Goal: Task Accomplishment & Management: Manage account settings

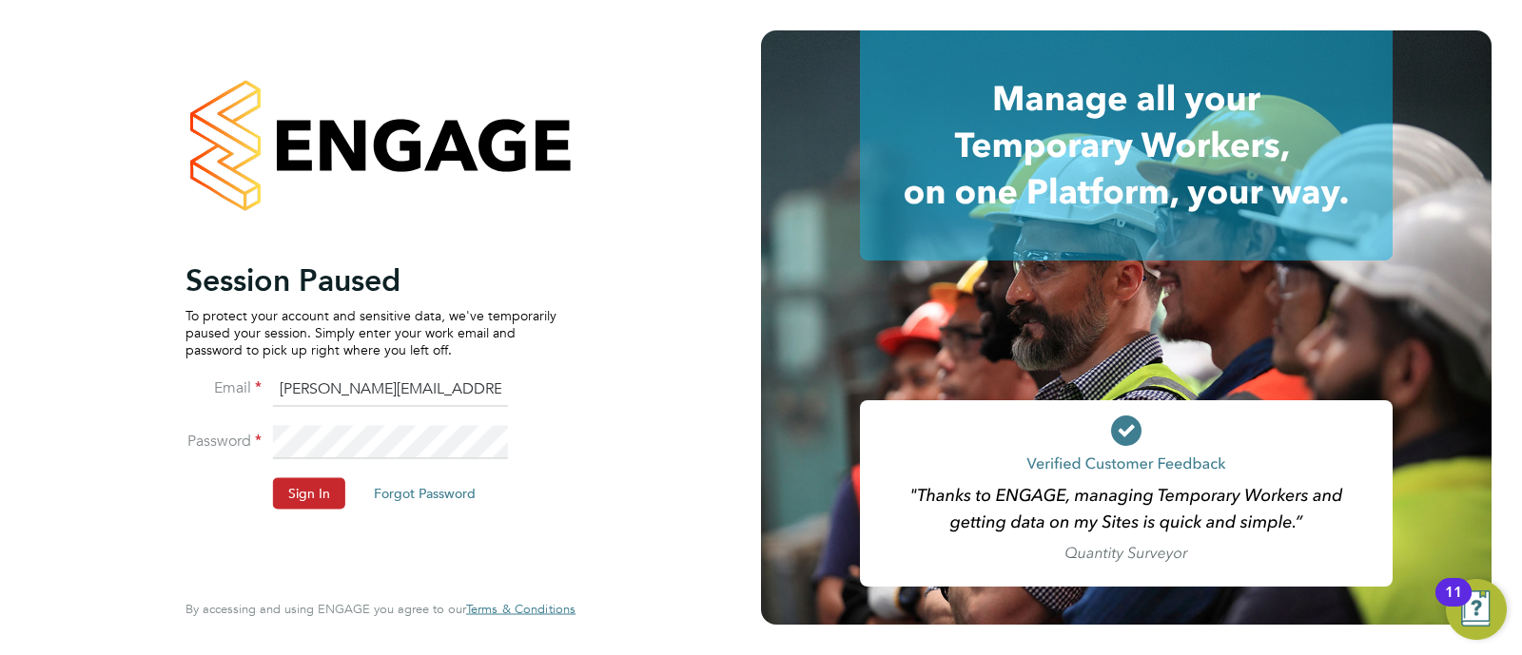
click at [322, 490] on button "Sign In" at bounding box center [309, 494] width 72 height 30
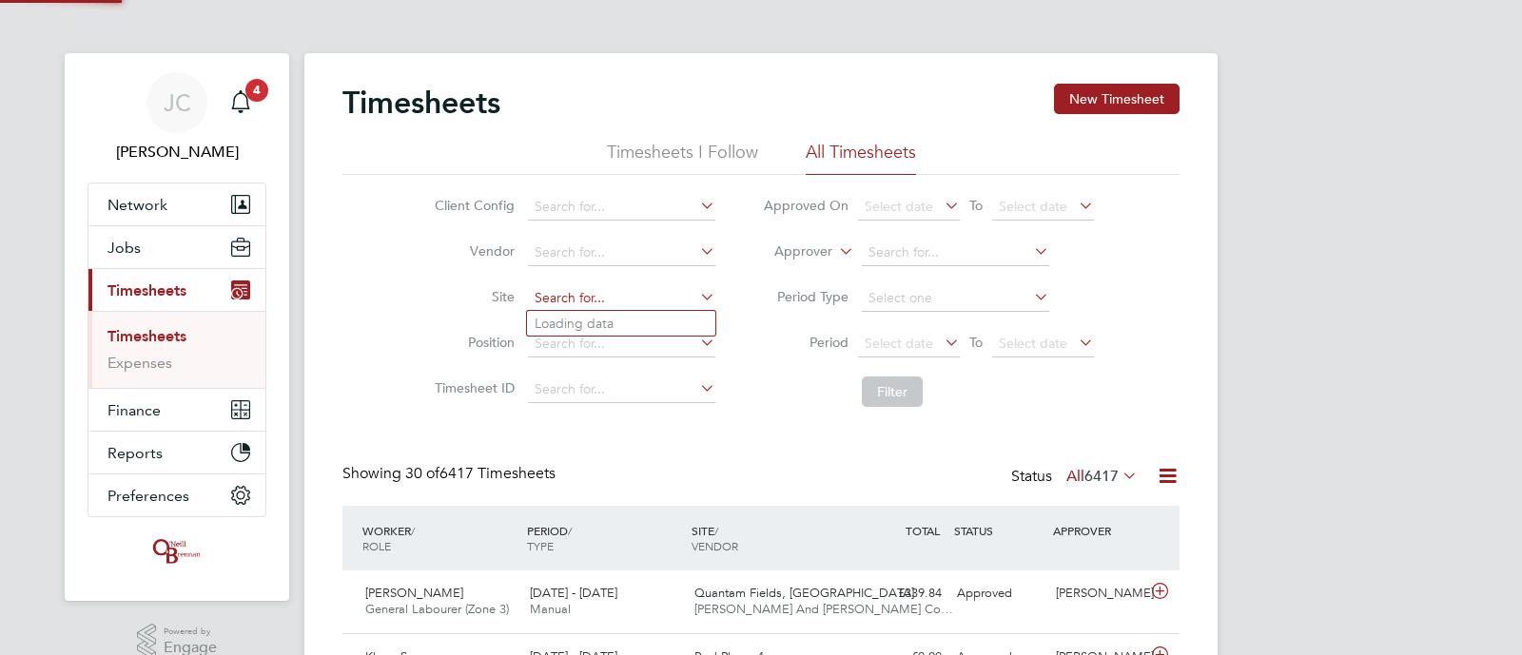
click at [596, 301] on input at bounding box center [621, 298] width 187 height 27
type input "c"
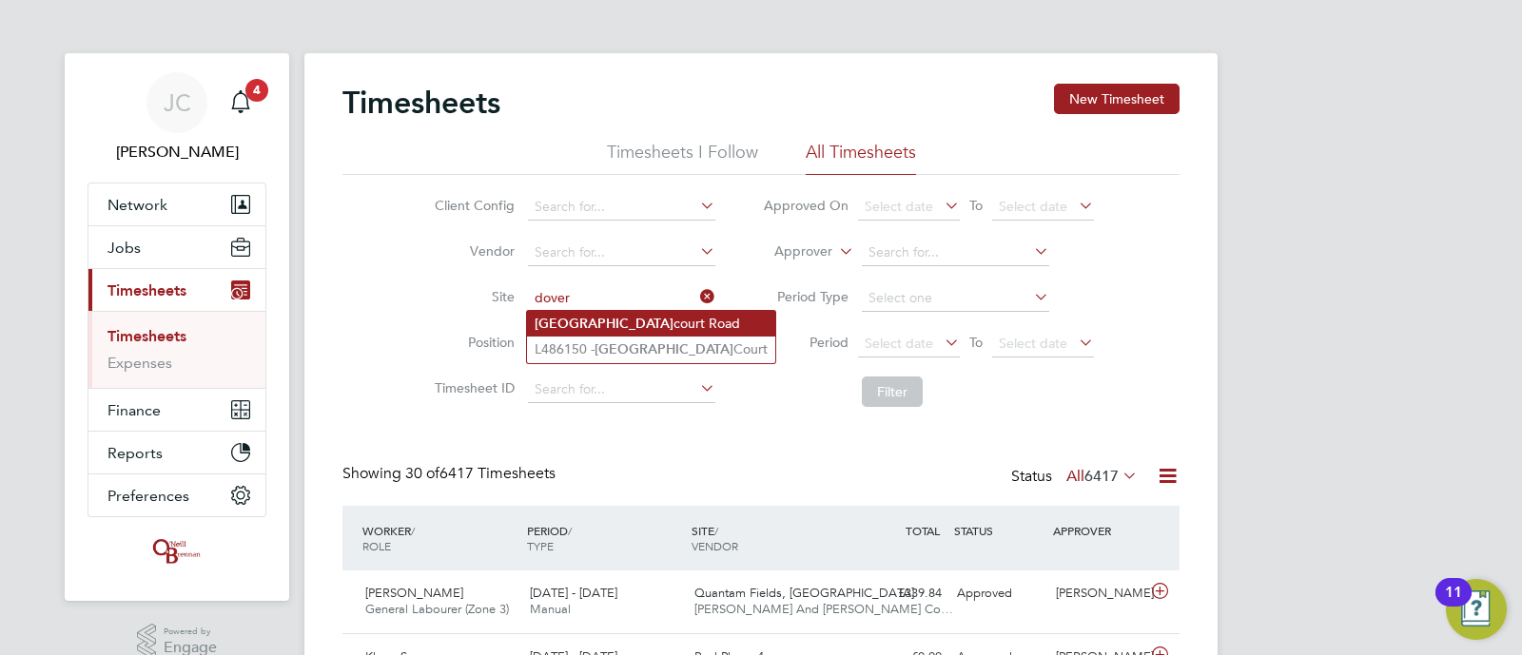
click at [597, 321] on li "Dover court Road" at bounding box center [651, 324] width 248 height 26
type input "Dovercourt Road"
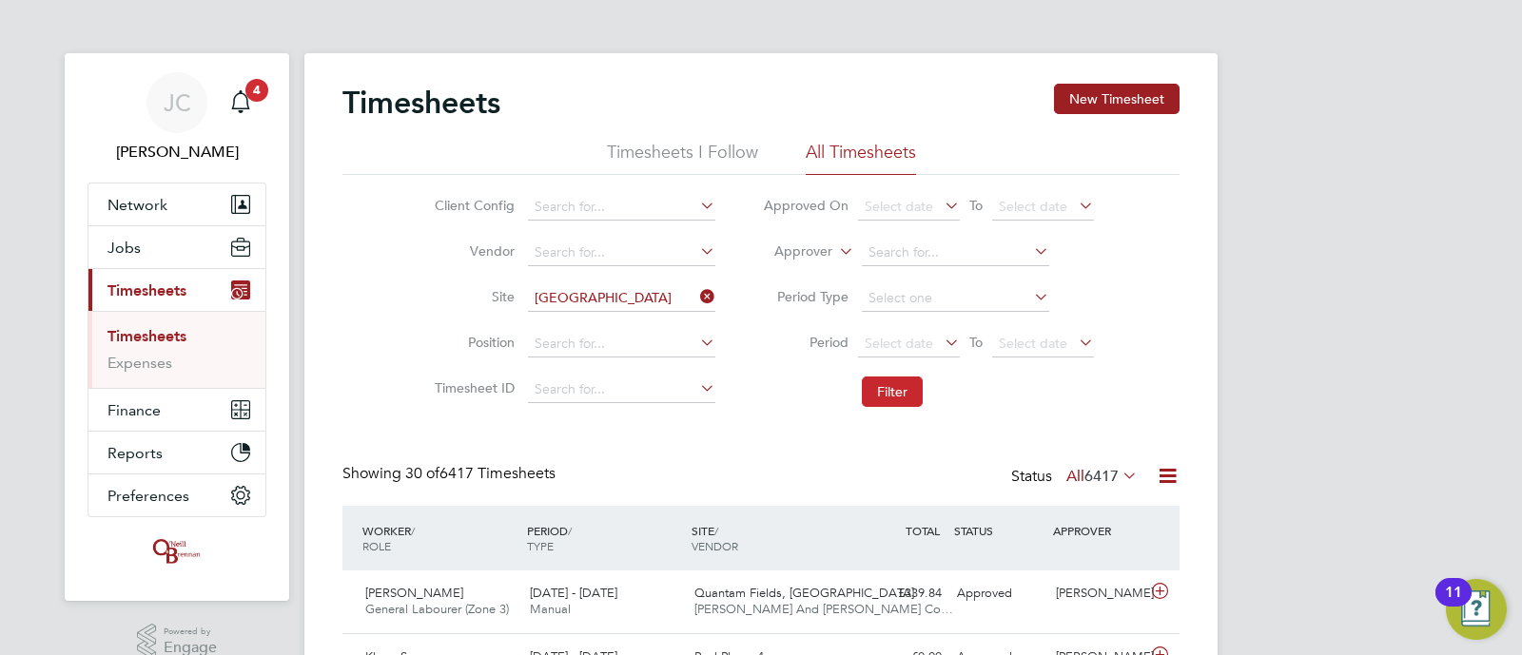
click at [888, 390] on button "Filter" at bounding box center [892, 392] width 61 height 30
click at [255, 99] on span "4" at bounding box center [256, 90] width 23 height 23
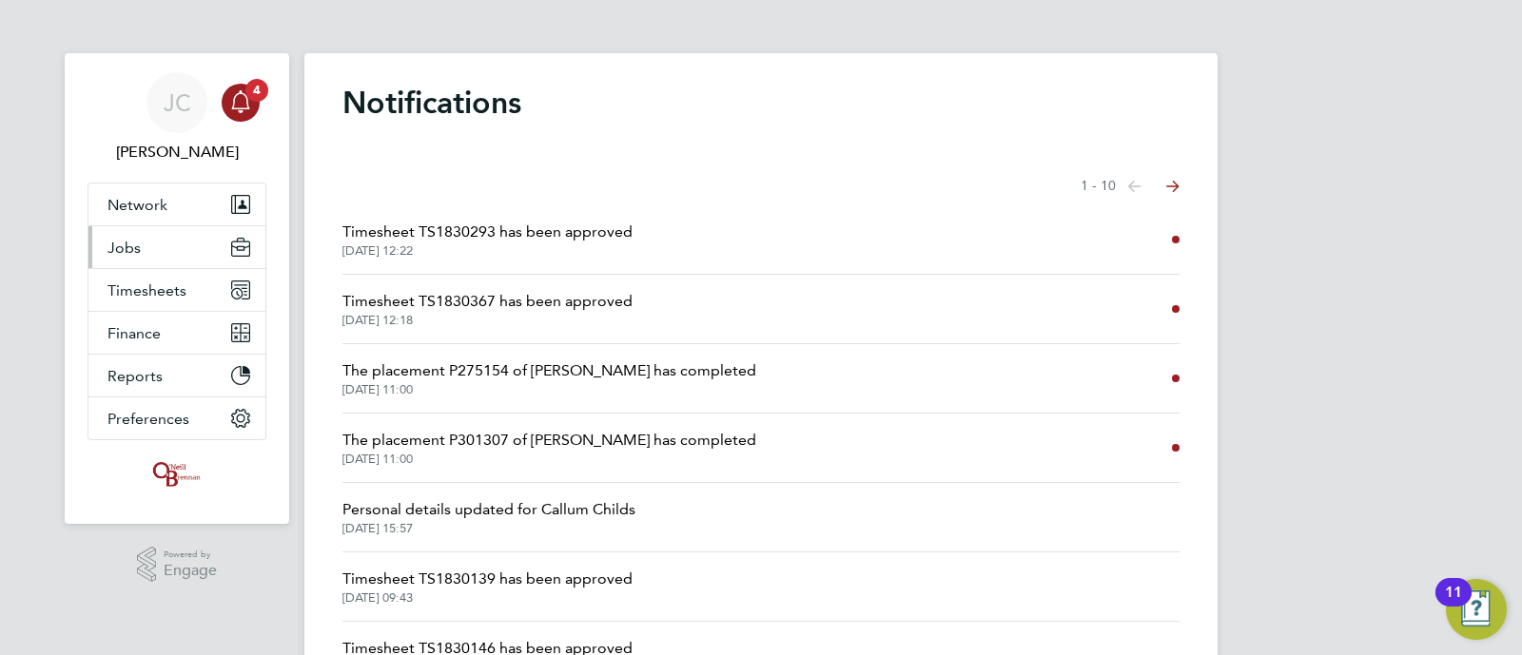
click at [195, 257] on button "Jobs" at bounding box center [176, 247] width 177 height 42
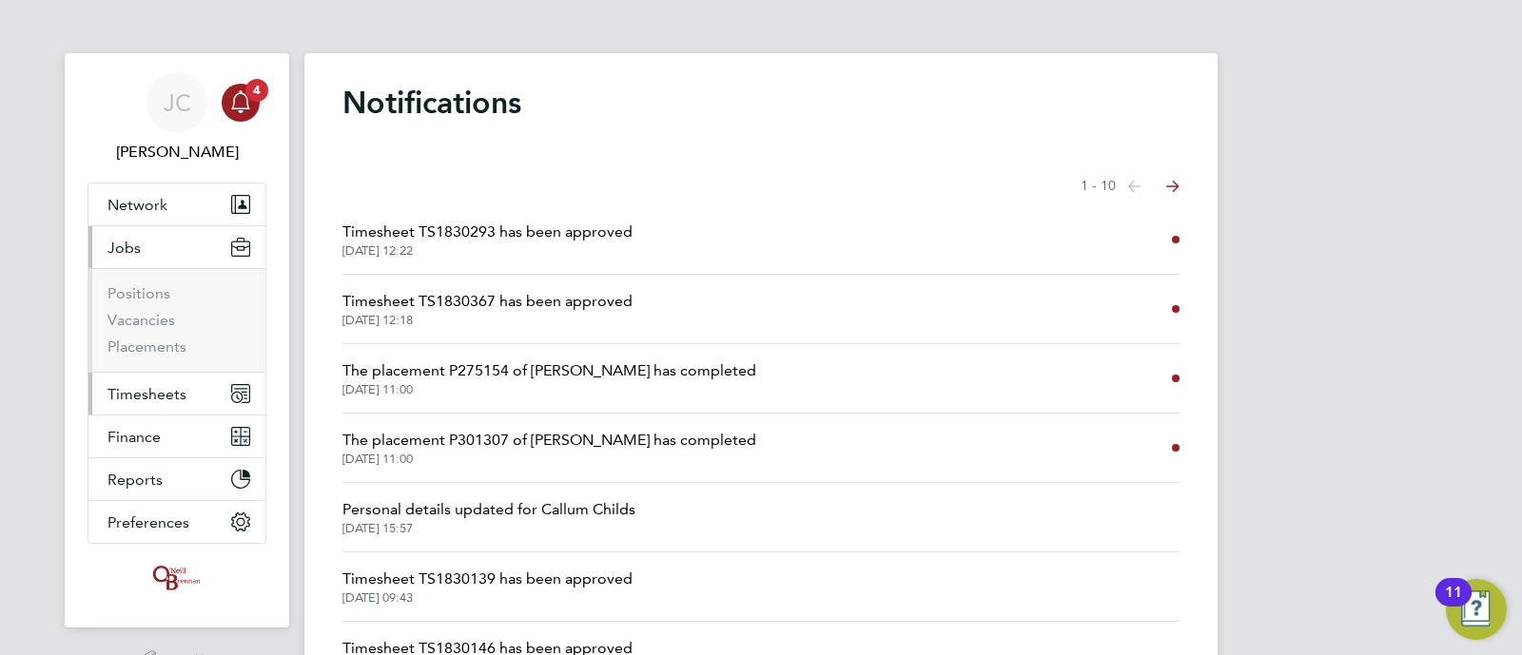
click at [162, 382] on button "Timesheets" at bounding box center [176, 394] width 177 height 42
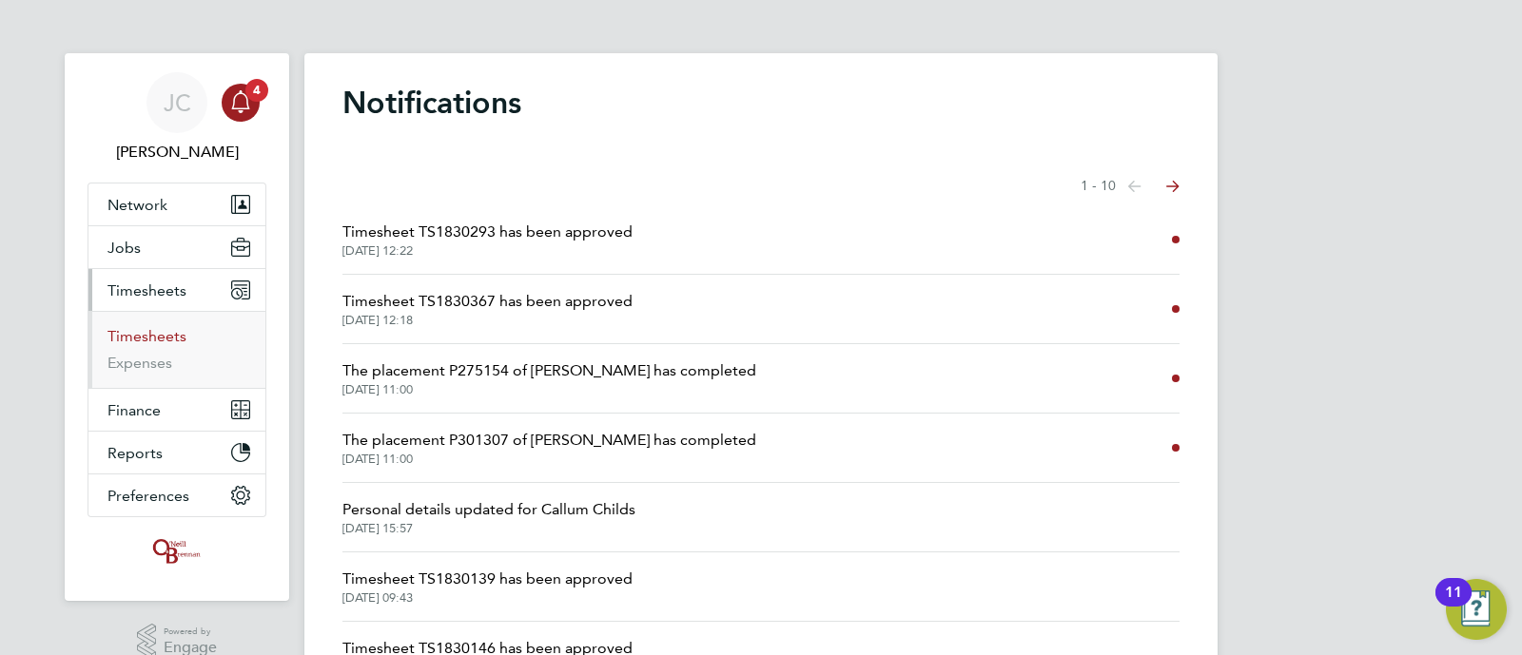
click at [140, 327] on link "Timesheets" at bounding box center [146, 336] width 79 height 18
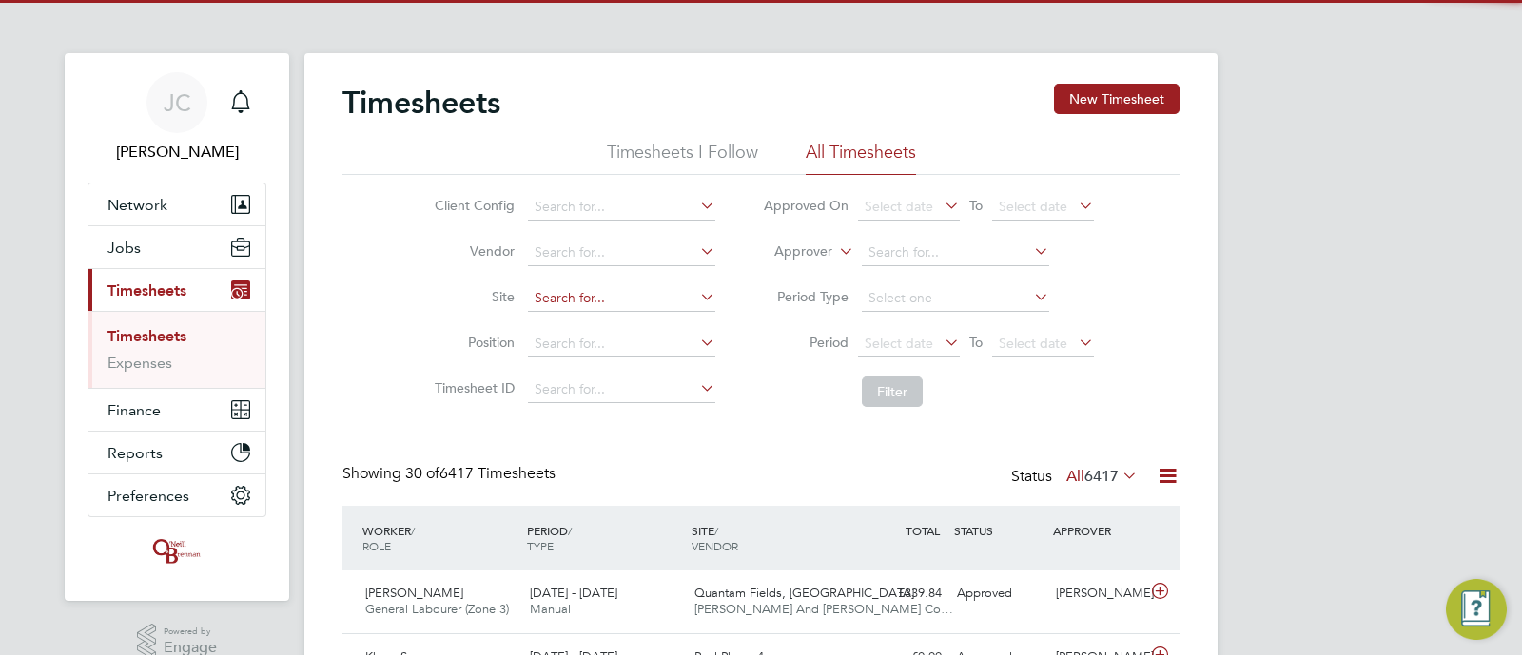
scroll to position [64, 165]
click at [559, 294] on input at bounding box center [621, 298] width 187 height 27
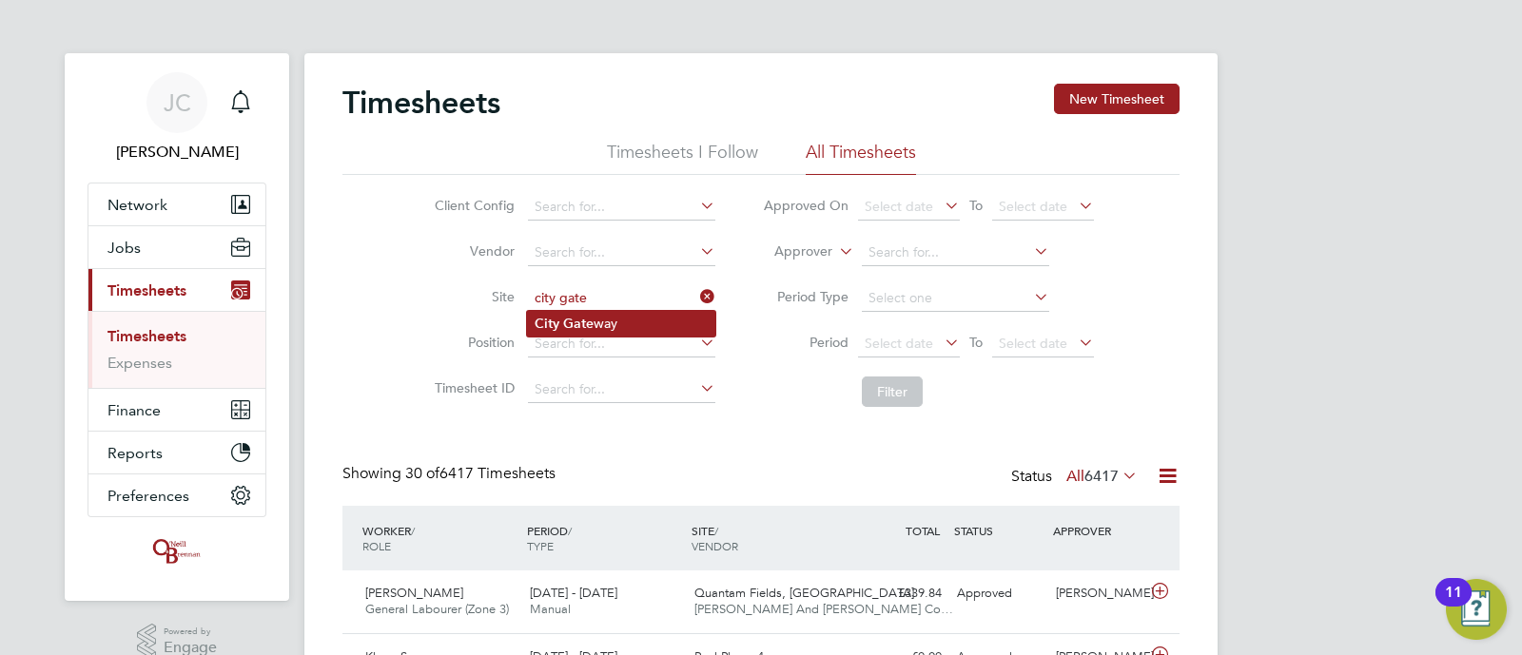
click at [592, 316] on b "Gate" at bounding box center [578, 324] width 30 height 16
type input "City Gateway"
click at [871, 385] on button "Filter" at bounding box center [892, 392] width 61 height 30
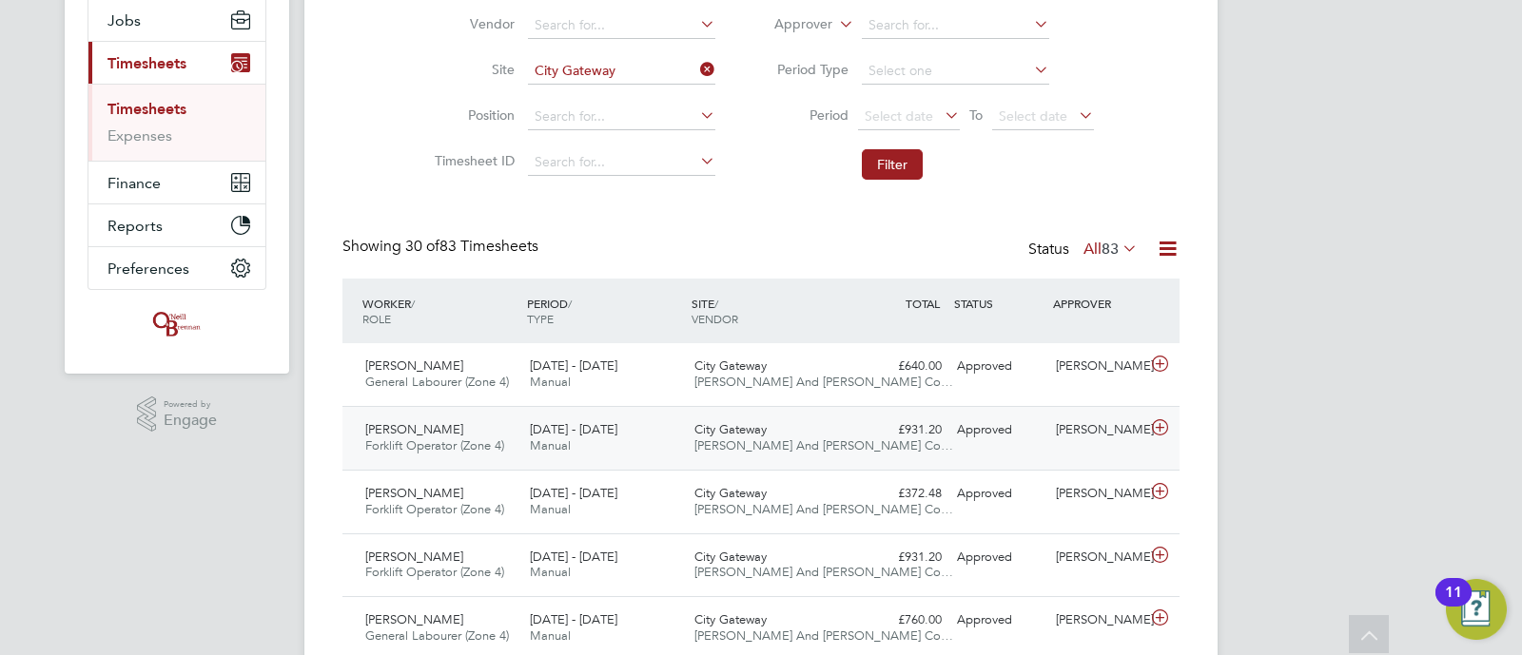
click at [1161, 420] on icon at bounding box center [1160, 427] width 24 height 15
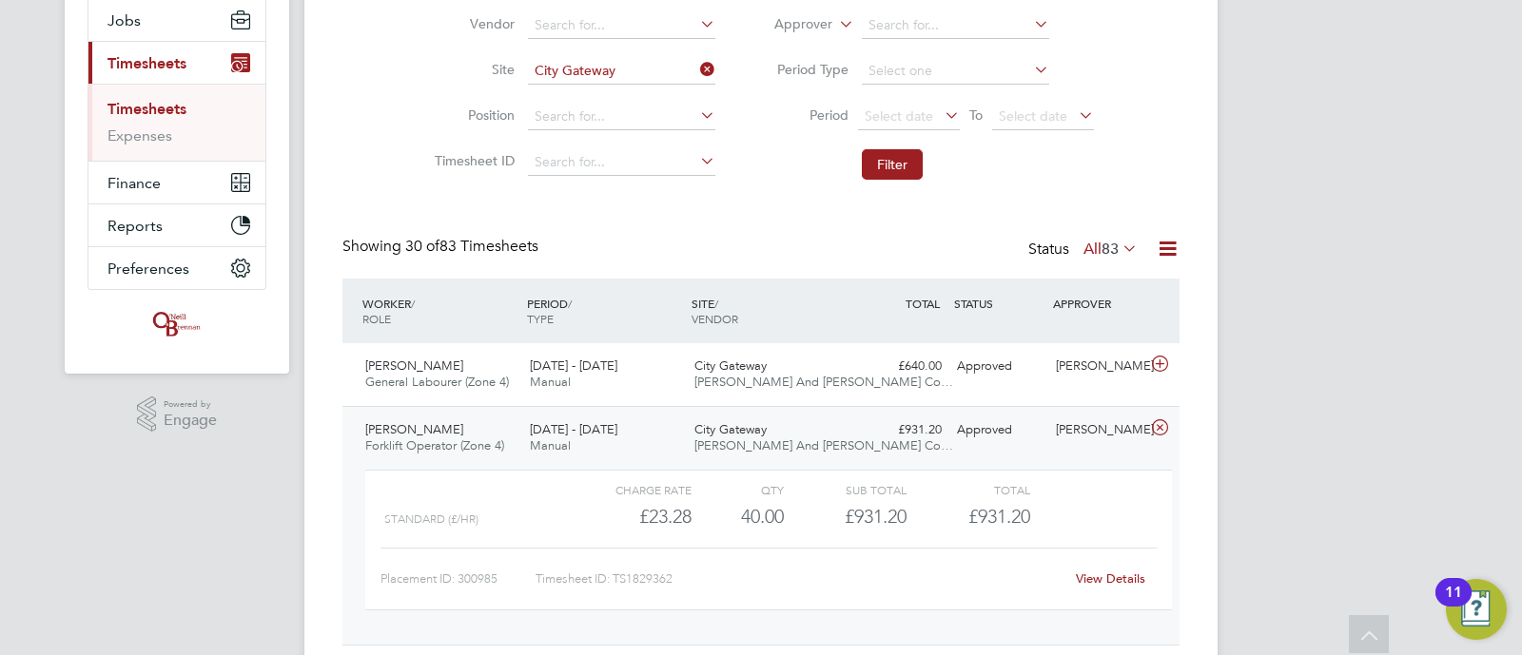
click at [1097, 573] on link "View Details" at bounding box center [1110, 579] width 69 height 16
click at [1162, 359] on icon at bounding box center [1160, 364] width 24 height 15
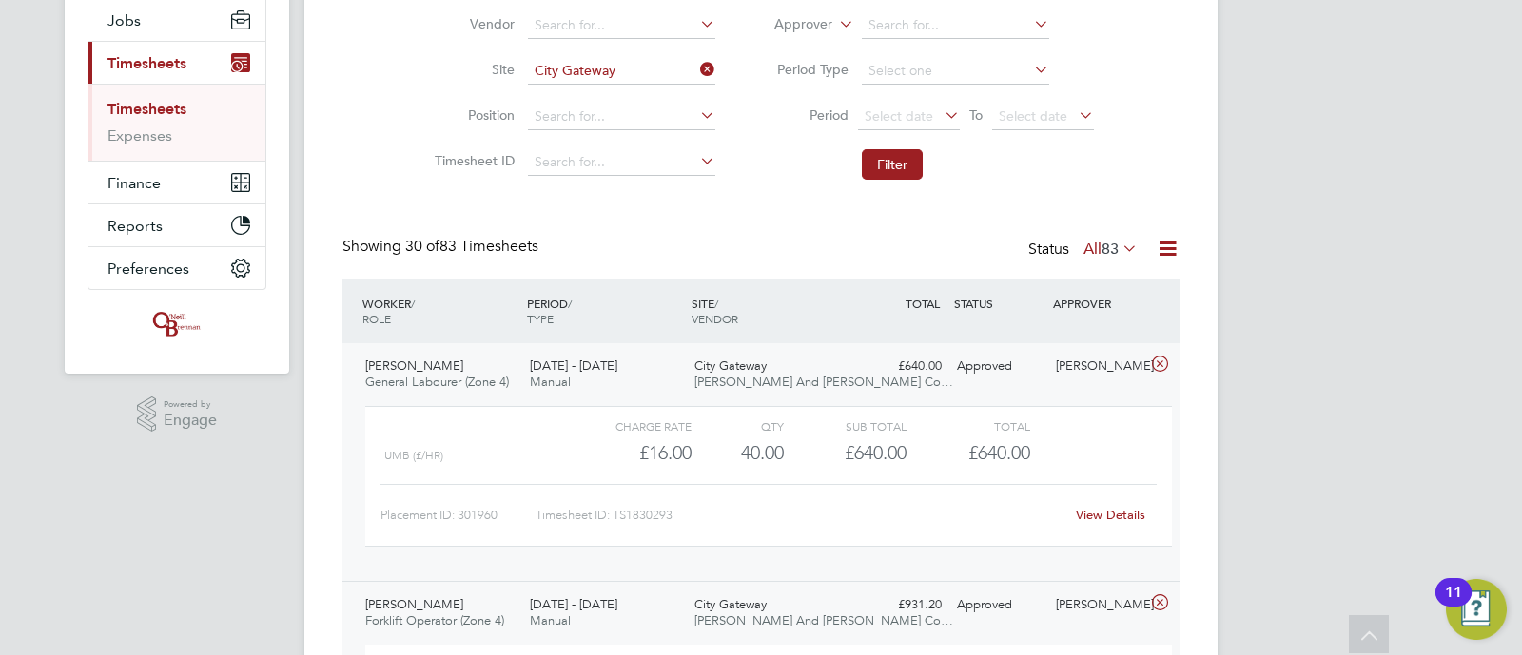
click at [1129, 491] on div "Placement ID: 301960 Timesheet ID: TS1830293 View Details" at bounding box center [769, 507] width 776 height 47
click at [1108, 505] on div "View Details" at bounding box center [1110, 515] width 93 height 30
click at [1081, 510] on link "View Details" at bounding box center [1110, 515] width 69 height 16
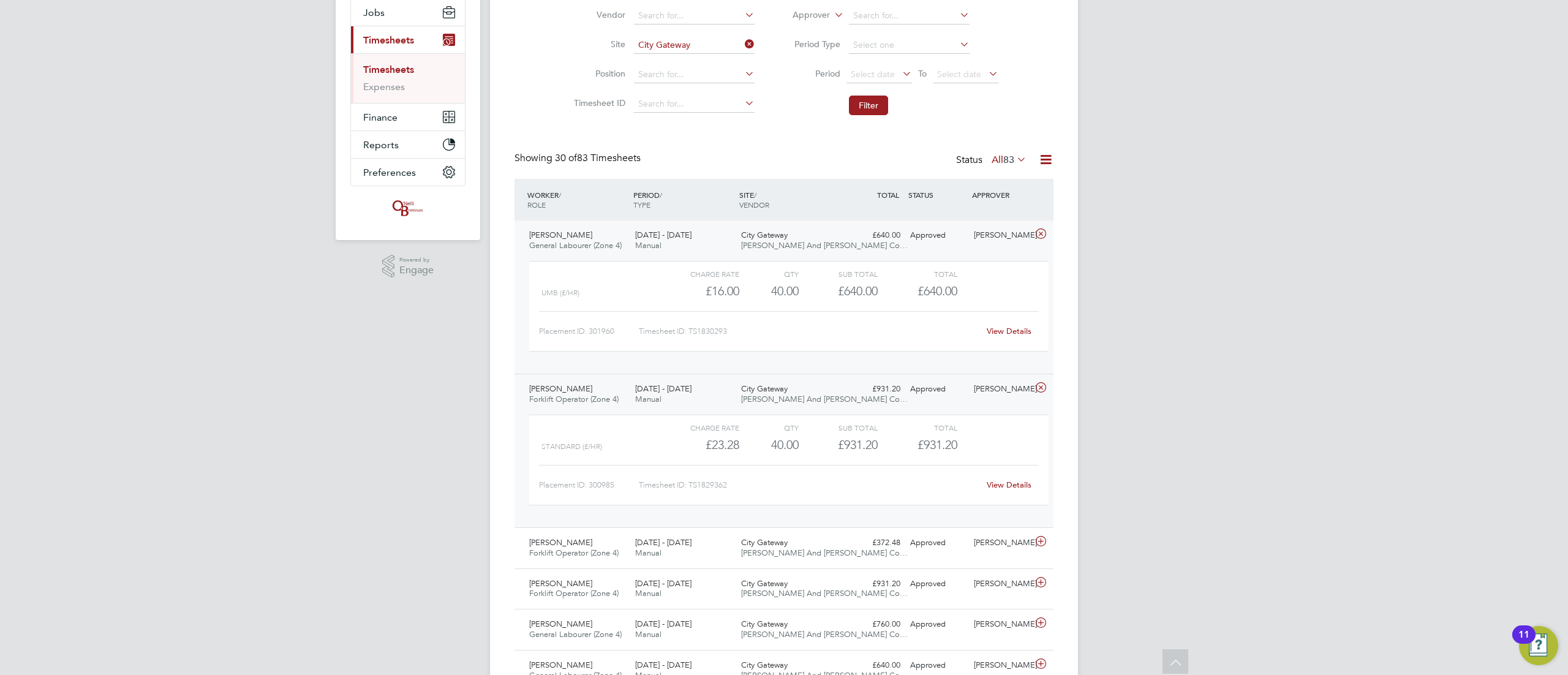
scroll to position [6, 6]
click at [742, 45] on icon at bounding box center [742, 44] width 0 height 17
click at [709, 39] on input at bounding box center [694, 45] width 120 height 17
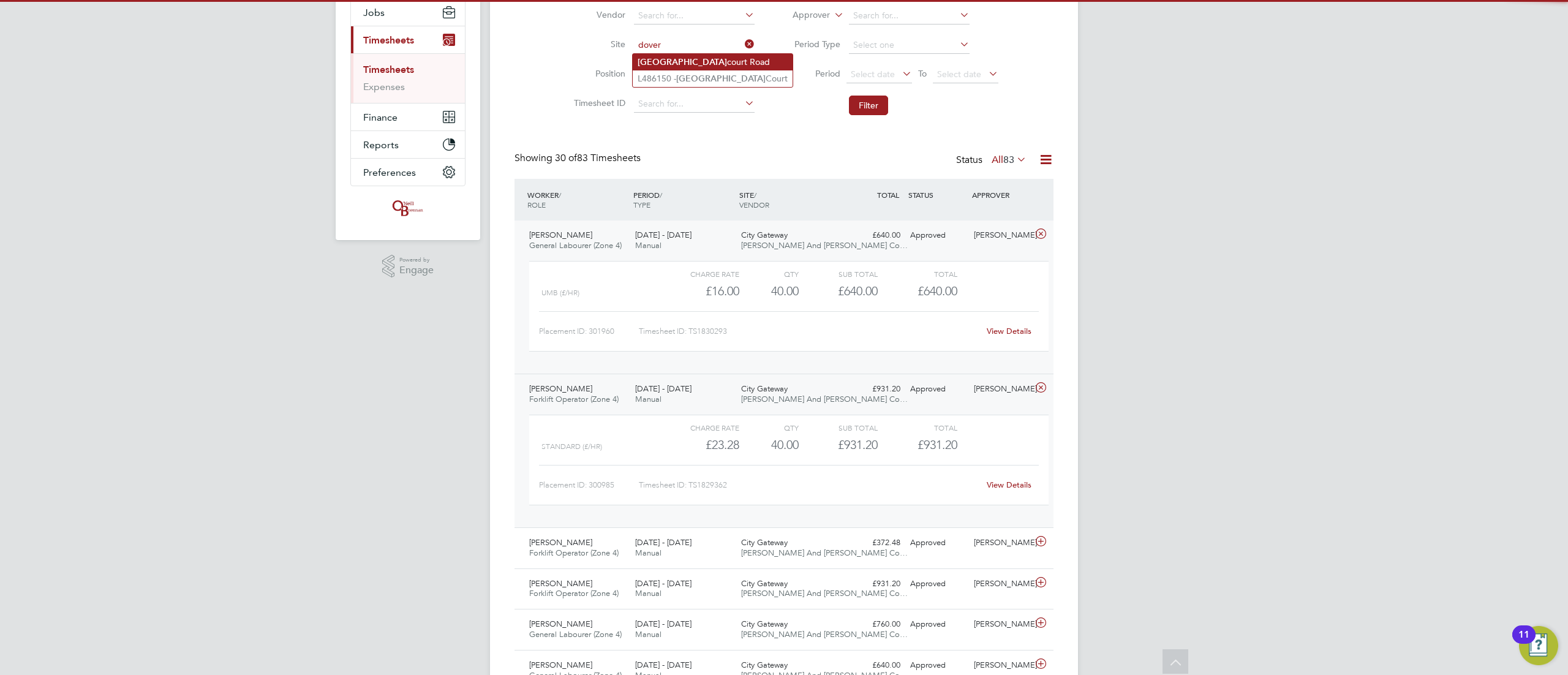
click at [668, 59] on li "Dover court Road" at bounding box center [713, 62] width 160 height 17
type input "Dovercourt Road"
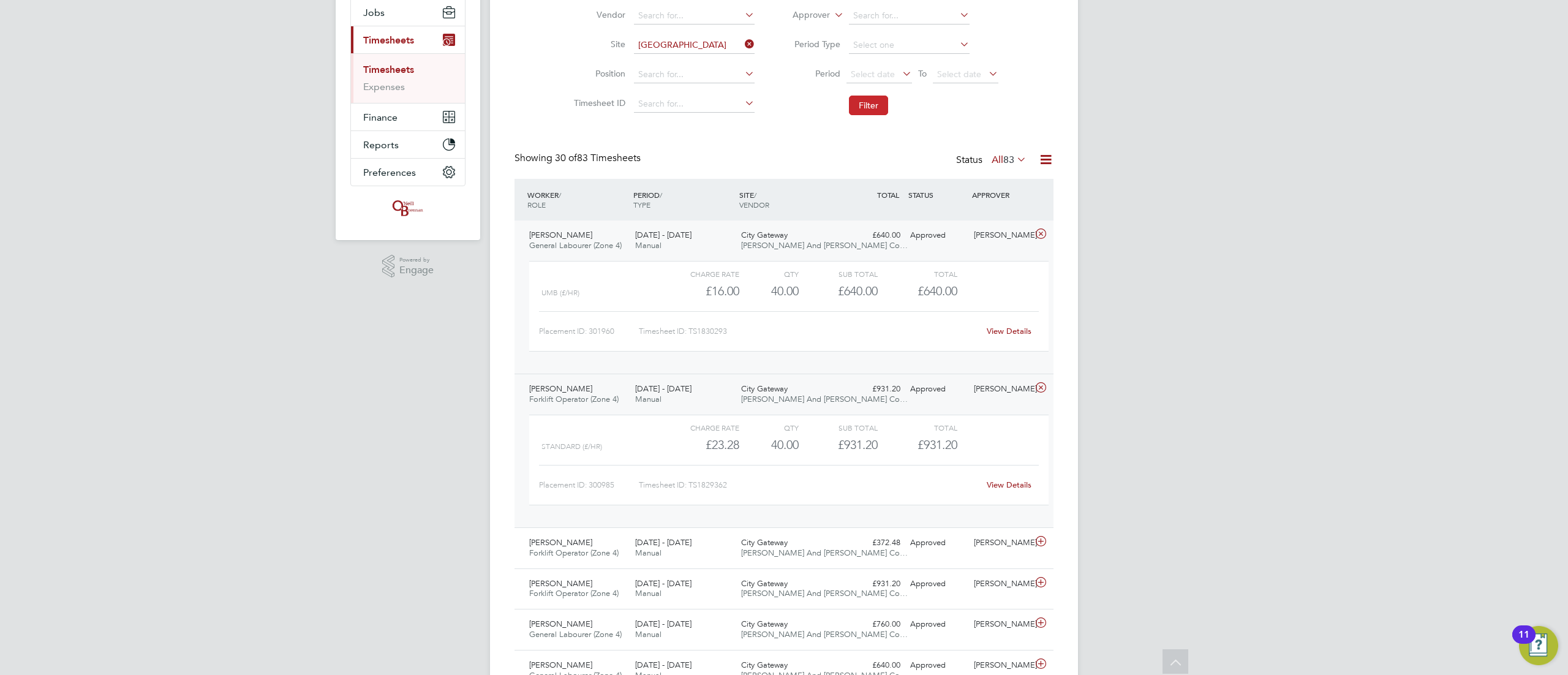
click at [858, 104] on button "Filter" at bounding box center [868, 105] width 39 height 19
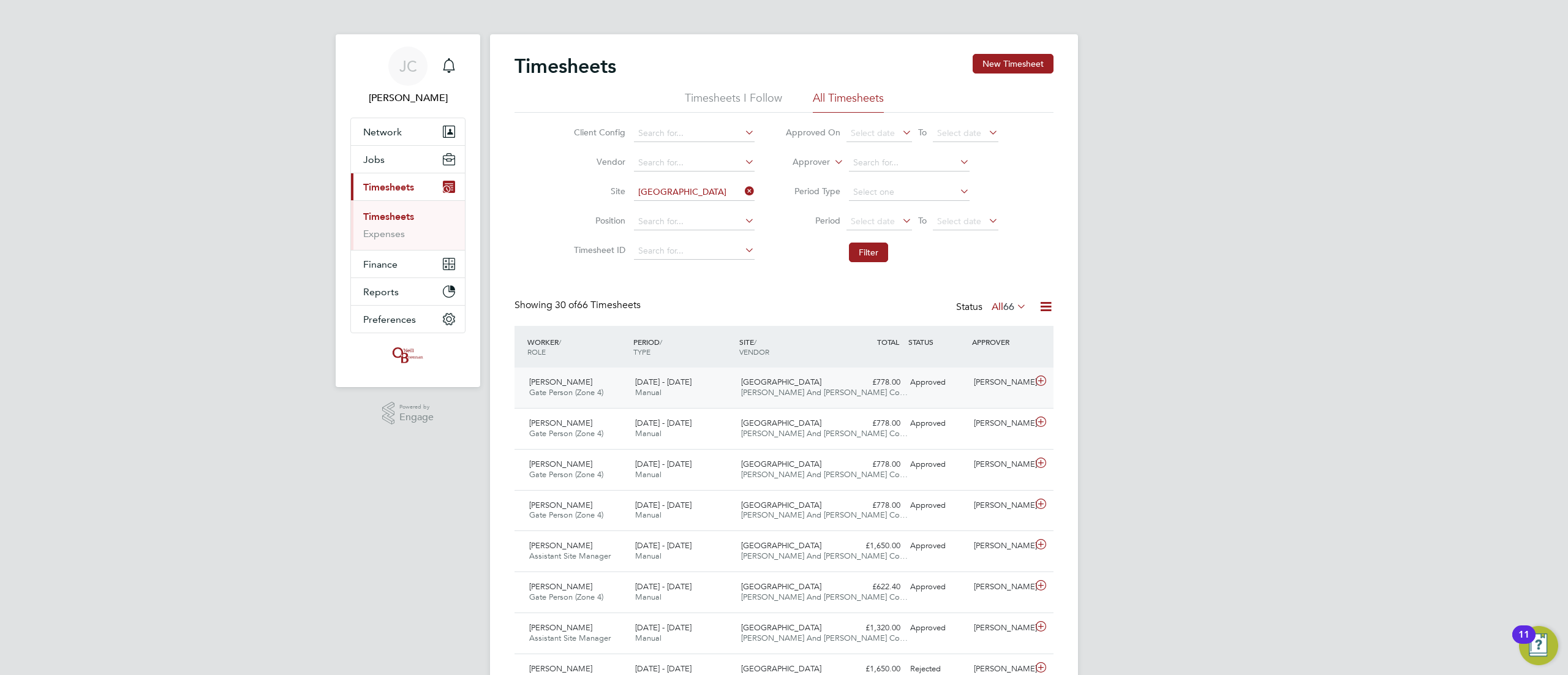
click at [979, 381] on icon at bounding box center [1041, 381] width 15 height 10
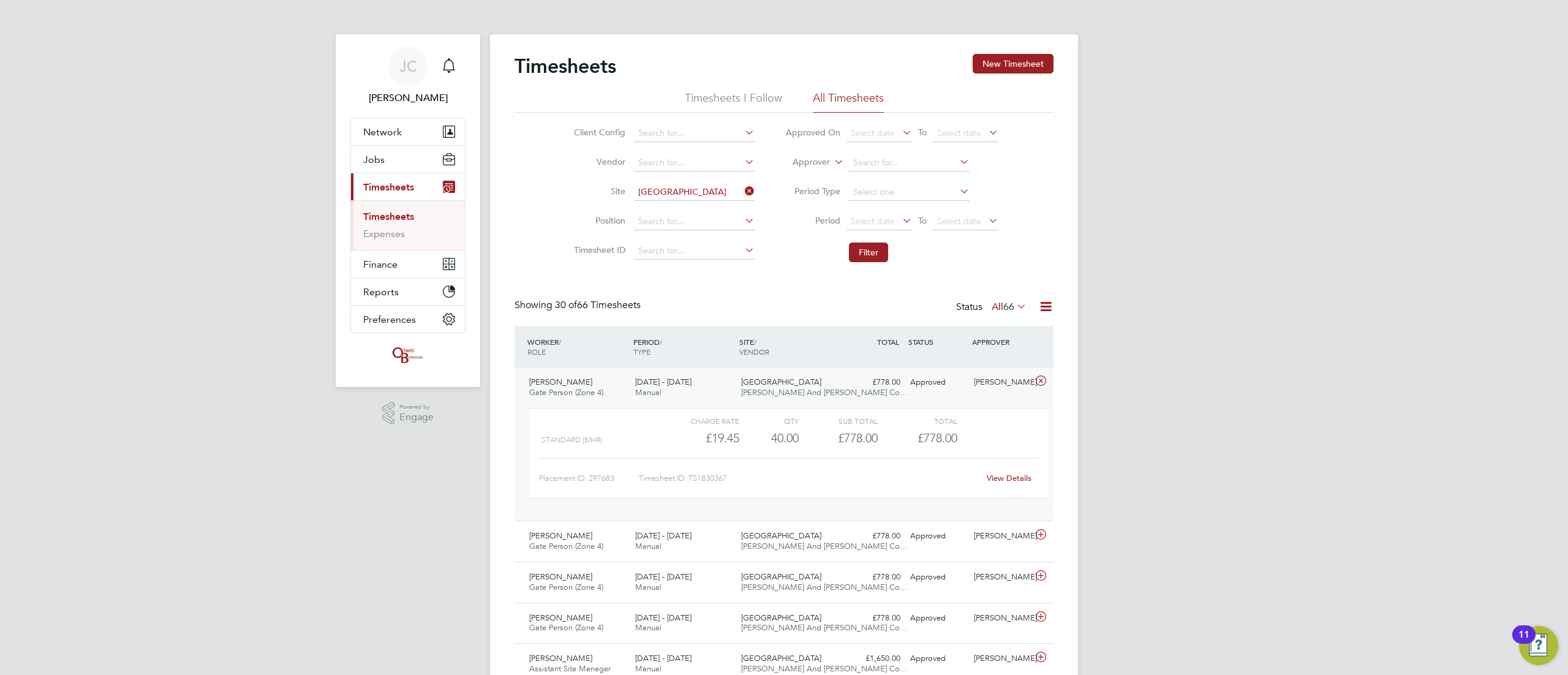
click at [979, 421] on link "View Details" at bounding box center [1009, 478] width 44 height 10
click at [742, 186] on icon at bounding box center [742, 191] width 0 height 17
click at [691, 191] on input at bounding box center [694, 192] width 120 height 17
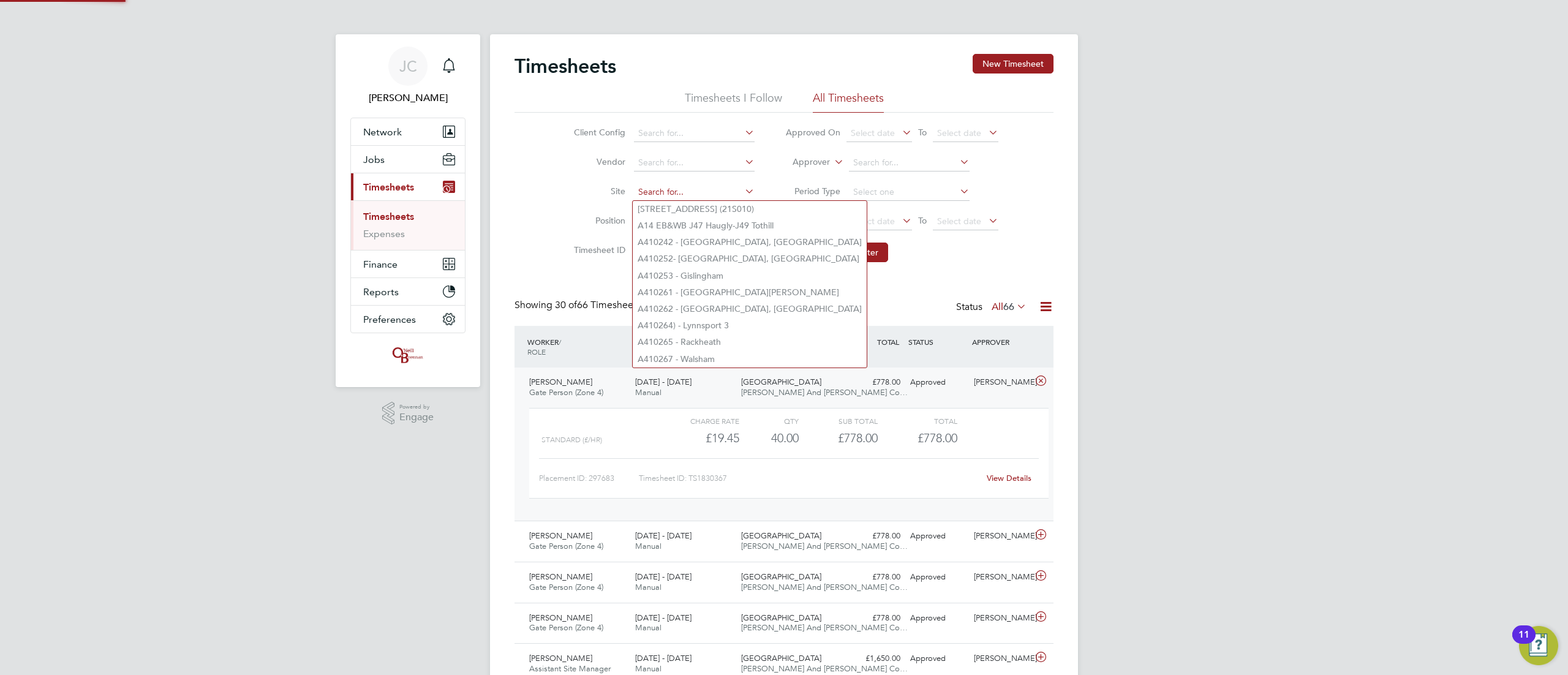
type input "g"
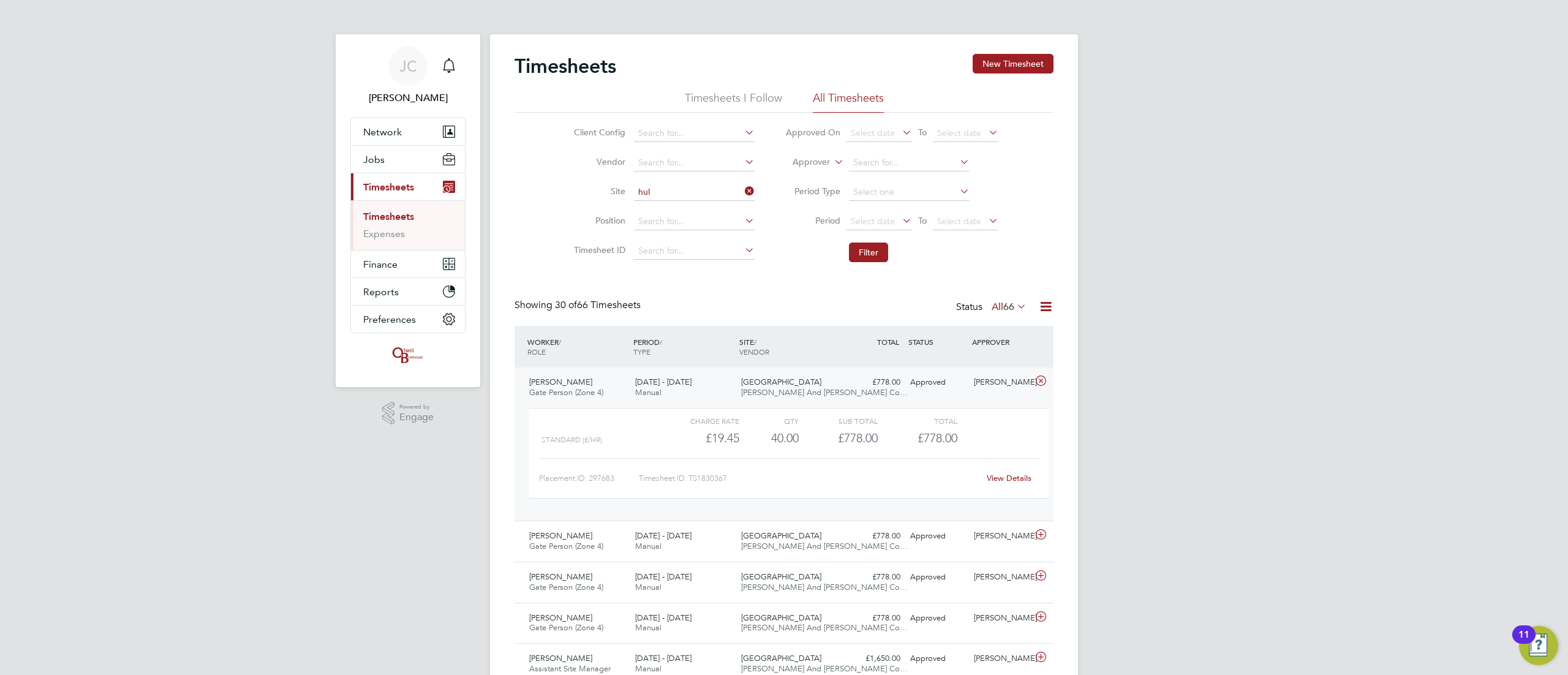
click at [692, 225] on li "Hul lavington" at bounding box center [703, 226] width 140 height 17
type input "Hullavington"
click at [859, 252] on button "Filter" at bounding box center [868, 252] width 39 height 19
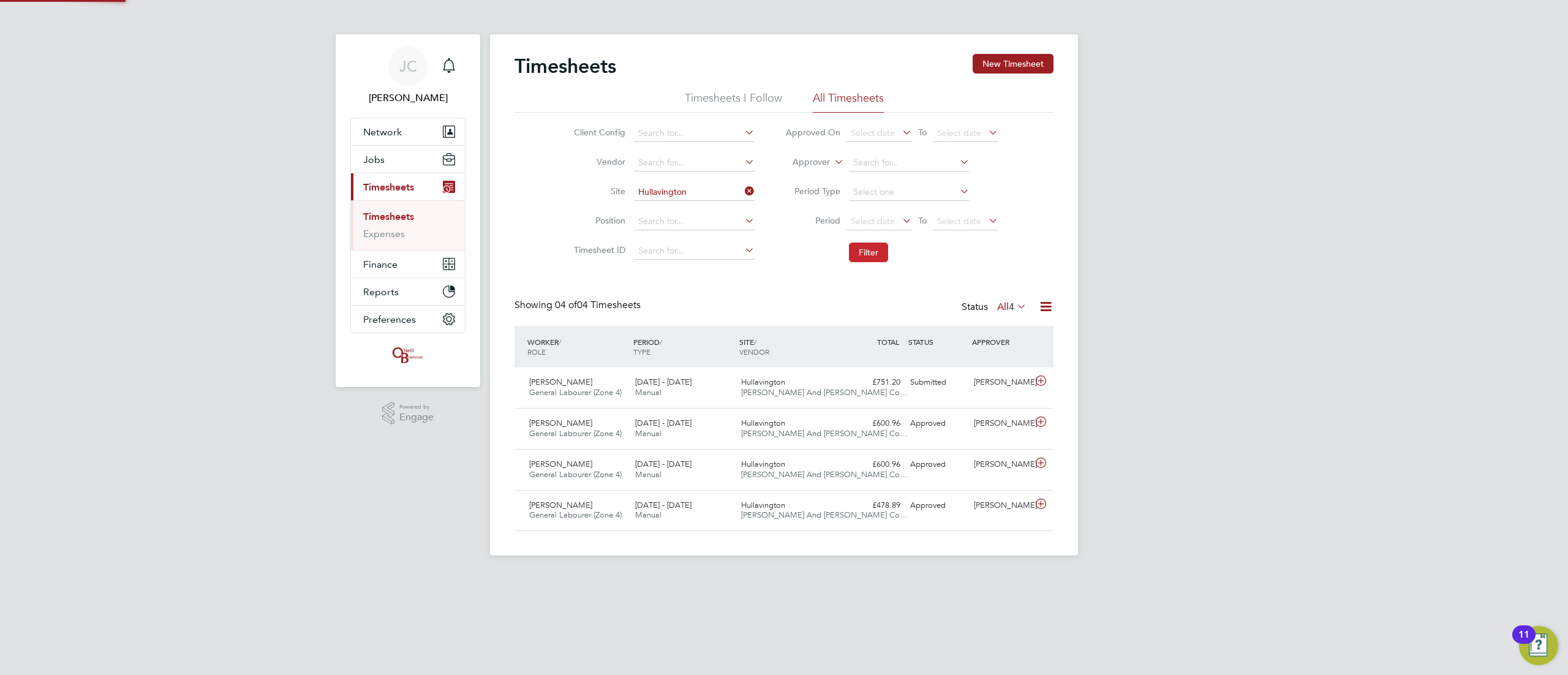
scroll to position [31, 107]
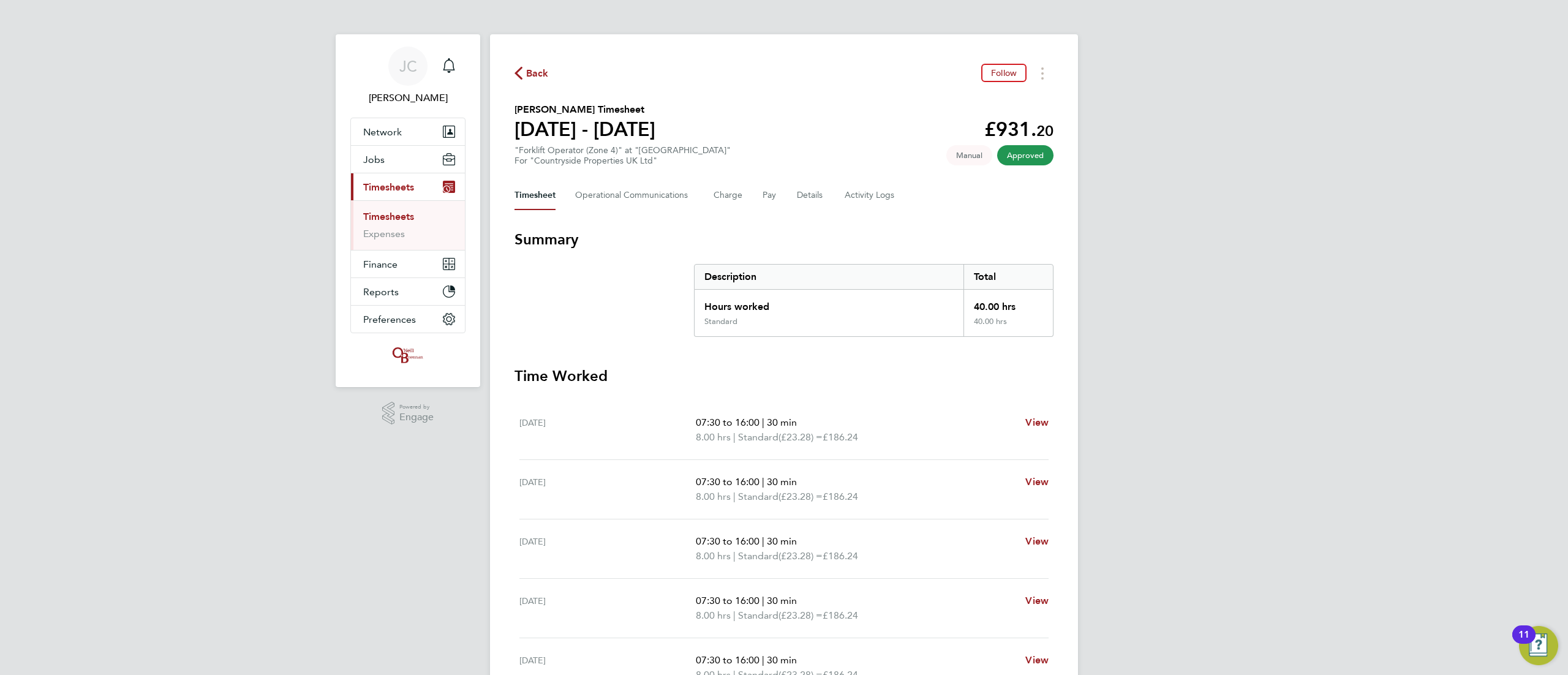
click at [675, 178] on div "Back Follow Andrew Bryant's Timesheet 22 - 28 Sept 2025 £931. 20 "Forklift Oper…" at bounding box center [784, 455] width 588 height 841
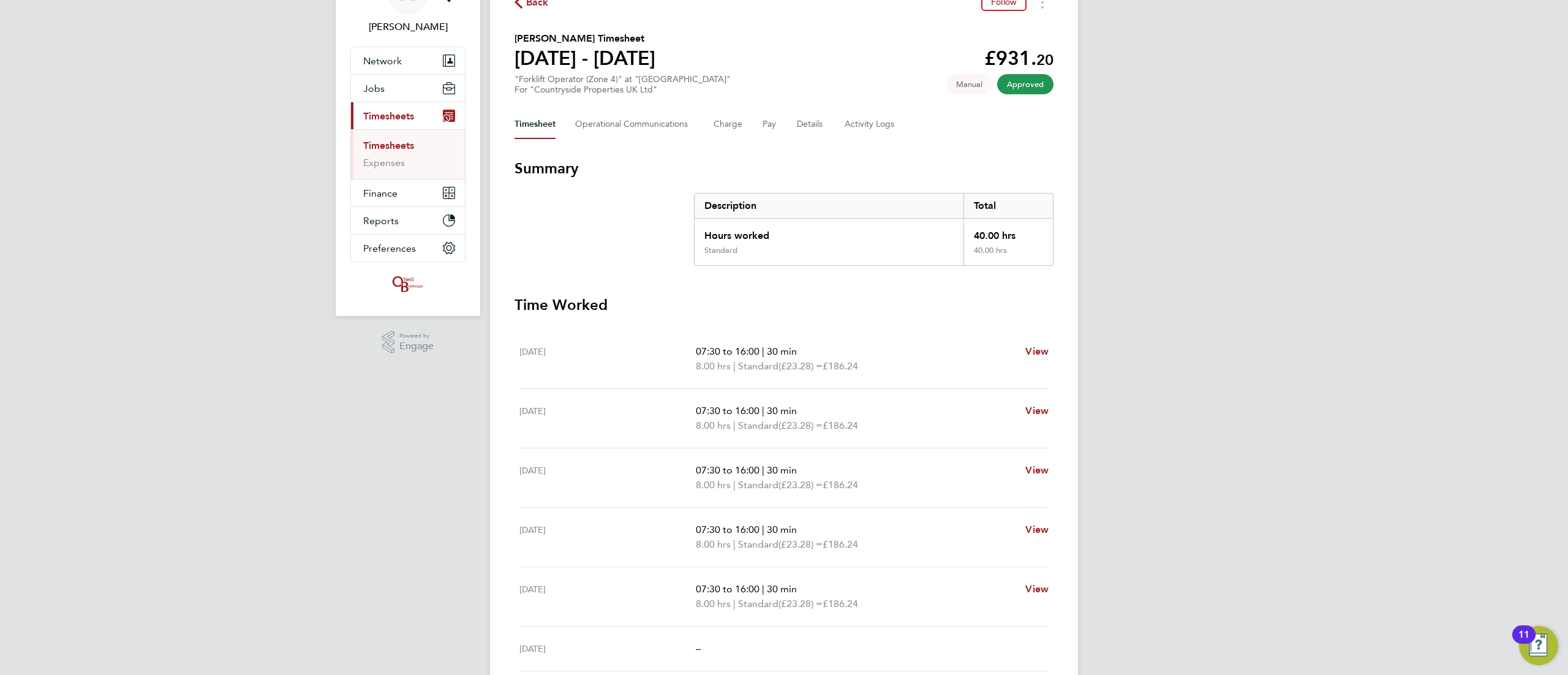
scroll to position [88, 0]
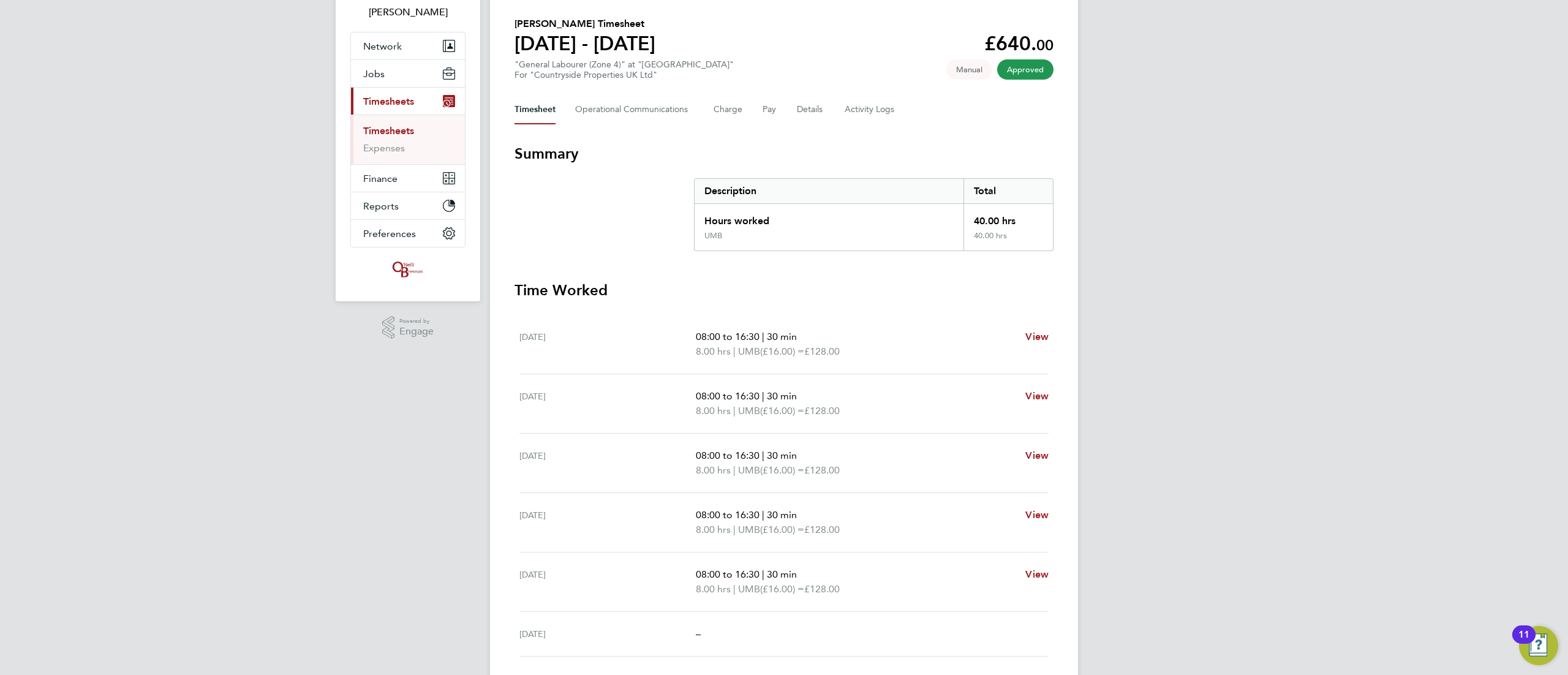
scroll to position [87, 0]
click at [979, 421] on div "[PERSON_NAME] Notifications Applications: Network Team Members Businesses Sites…" at bounding box center [784, 361] width 1568 height 895
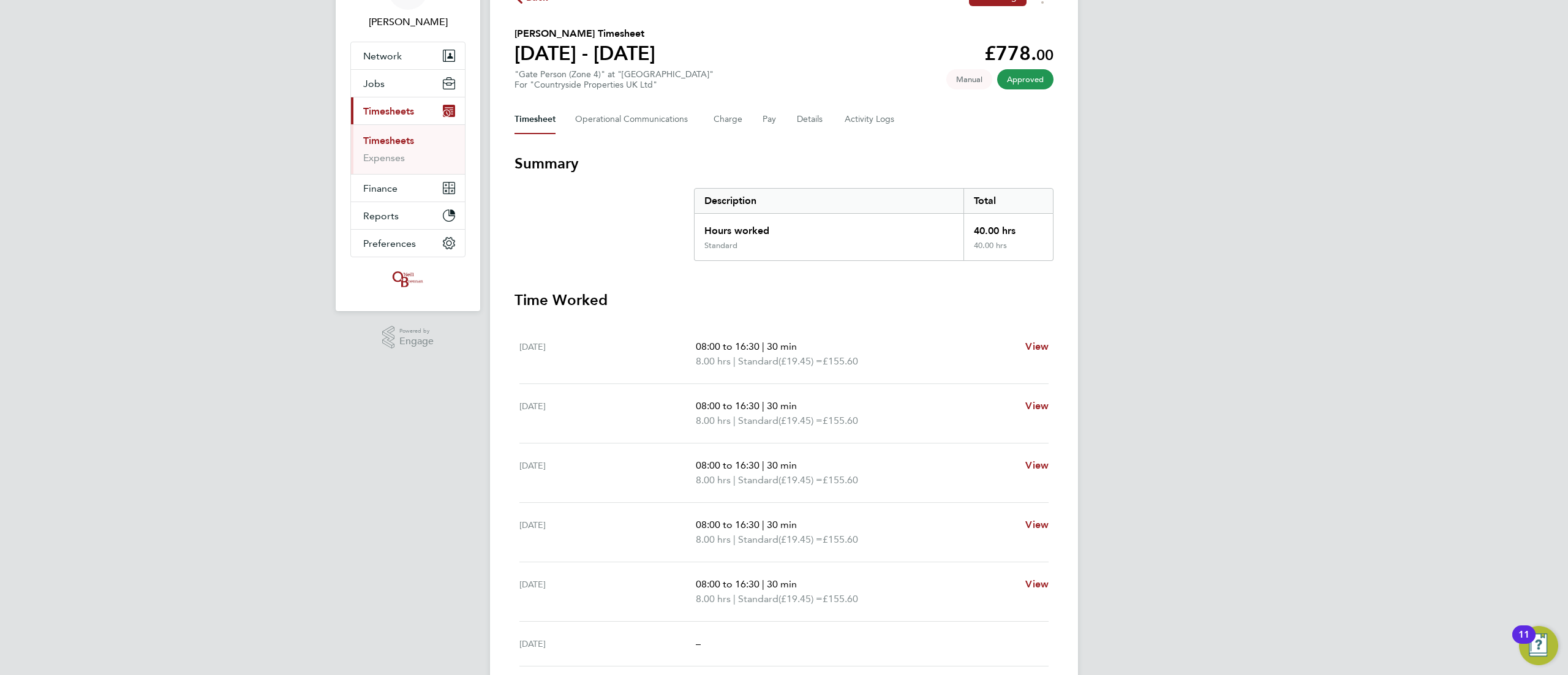
scroll to position [75, 0]
